Goal: Task Accomplishment & Management: Use online tool/utility

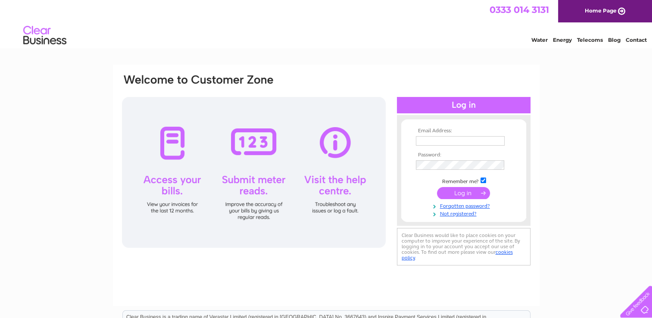
type input "roysndrsn@aol.com"
click at [463, 193] on input "submit" at bounding box center [463, 193] width 53 height 12
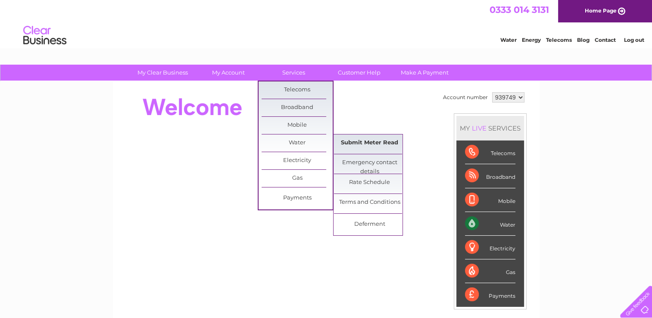
click at [382, 143] on link "Submit Meter Read" at bounding box center [369, 142] width 71 height 17
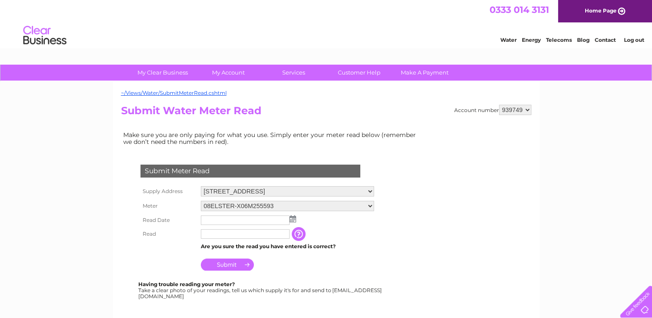
click at [527, 109] on select "939749 939750" at bounding box center [515, 110] width 32 height 10
select select "939750"
click at [499, 105] on select "939749 939750" at bounding box center [515, 110] width 32 height 10
click at [293, 221] on img at bounding box center [292, 218] width 6 height 7
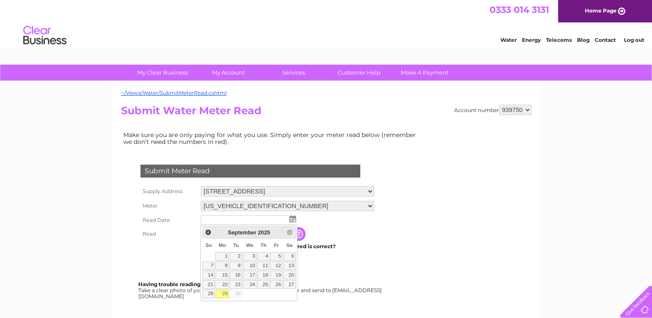
click at [224, 291] on link "29" at bounding box center [221, 293] width 13 height 9
type input "2025/09/29"
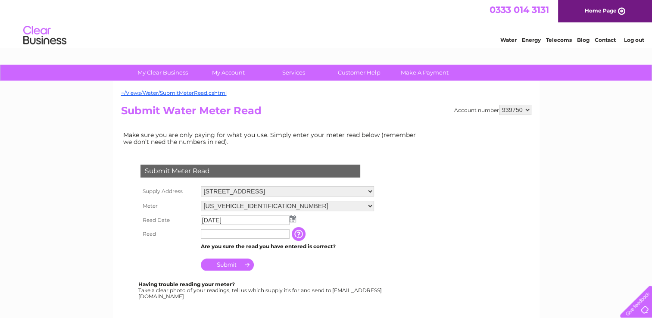
click at [233, 233] on input "text" at bounding box center [245, 233] width 89 height 9
type input "4238"
click at [215, 264] on input "Submit" at bounding box center [227, 265] width 53 height 12
